Goal: Communication & Community: Answer question/provide support

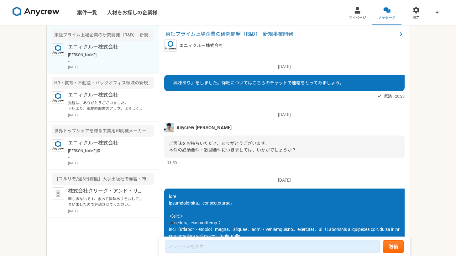
scroll to position [291, 0]
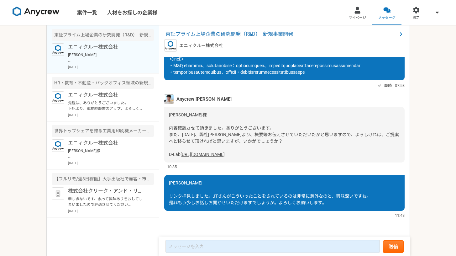
scroll to position [295, 0]
click at [167, 94] on img at bounding box center [168, 98] width 9 height 9
click at [181, 96] on span "Anycrew [PERSON_NAME]" at bounding box center [203, 99] width 55 height 7
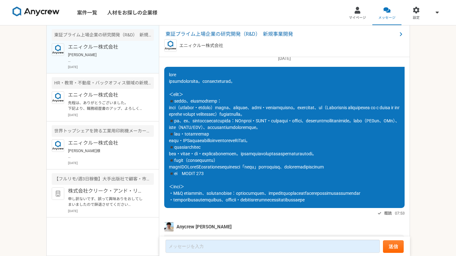
scroll to position [0, 0]
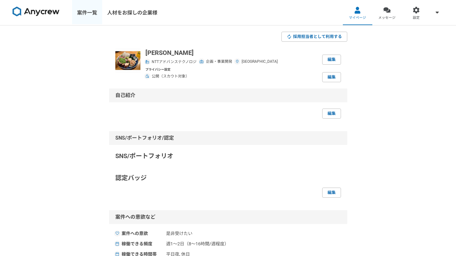
click at [86, 13] on link "案件一覧" at bounding box center [87, 12] width 30 height 25
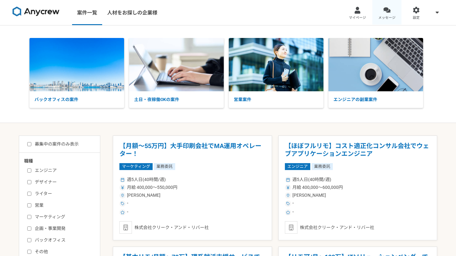
click at [386, 12] on div at bounding box center [386, 10] width 7 height 7
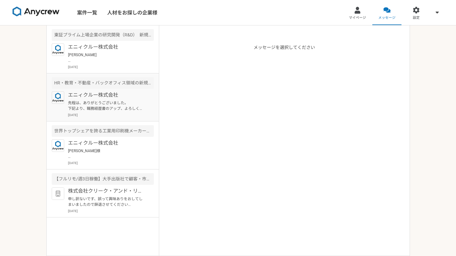
click at [77, 100] on p "先程は、ありがとうございました。 下記より、職務経歴書のアップ、よろしくお願いいたします。 [URL][DOMAIN_NAME]" at bounding box center [106, 105] width 77 height 11
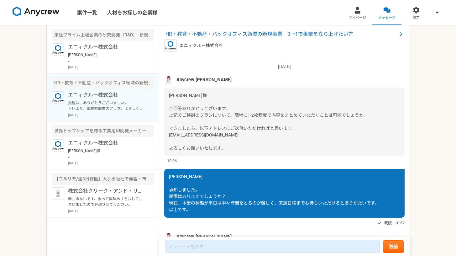
scroll to position [628, 0]
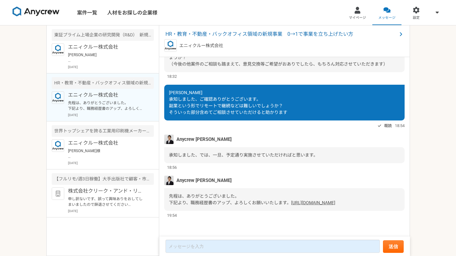
click at [213, 235] on div "2025/08/26（火） Anycrew 大竹 三浦様 ご回答ありがとうございます。 上記でご検討のプランについて、簡単に1-2枚程度で内容をまとめていただ…" at bounding box center [284, 147] width 251 height 180
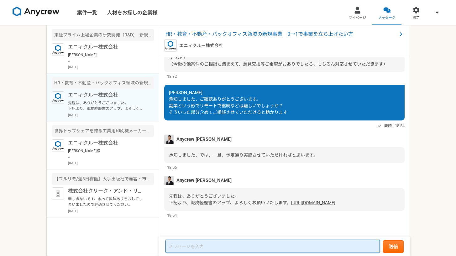
click at [213, 241] on textarea at bounding box center [272, 245] width 214 height 13
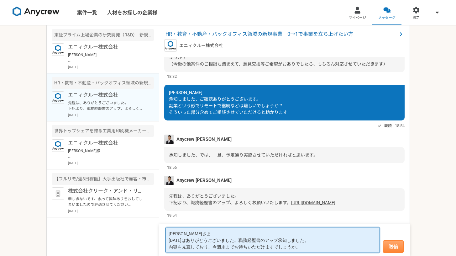
type textarea "赤羽さま 昨日はありがとうございました。職務経歴書のアップ承知しました。 内容を見直しており、今週末までお待ちいただけますでしょうか。"
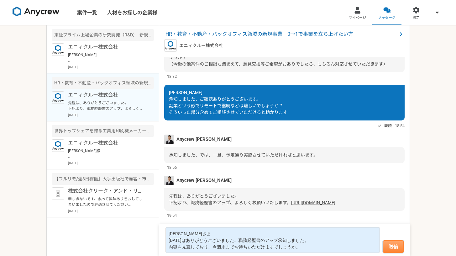
click at [398, 243] on button "送信" at bounding box center [393, 246] width 21 height 13
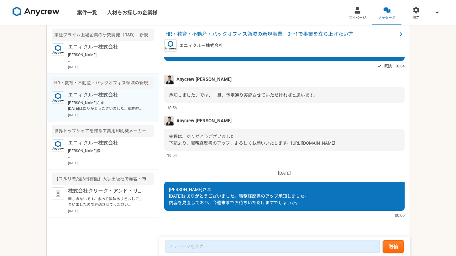
scroll to position [594, 0]
